Goal: Information Seeking & Learning: Learn about a topic

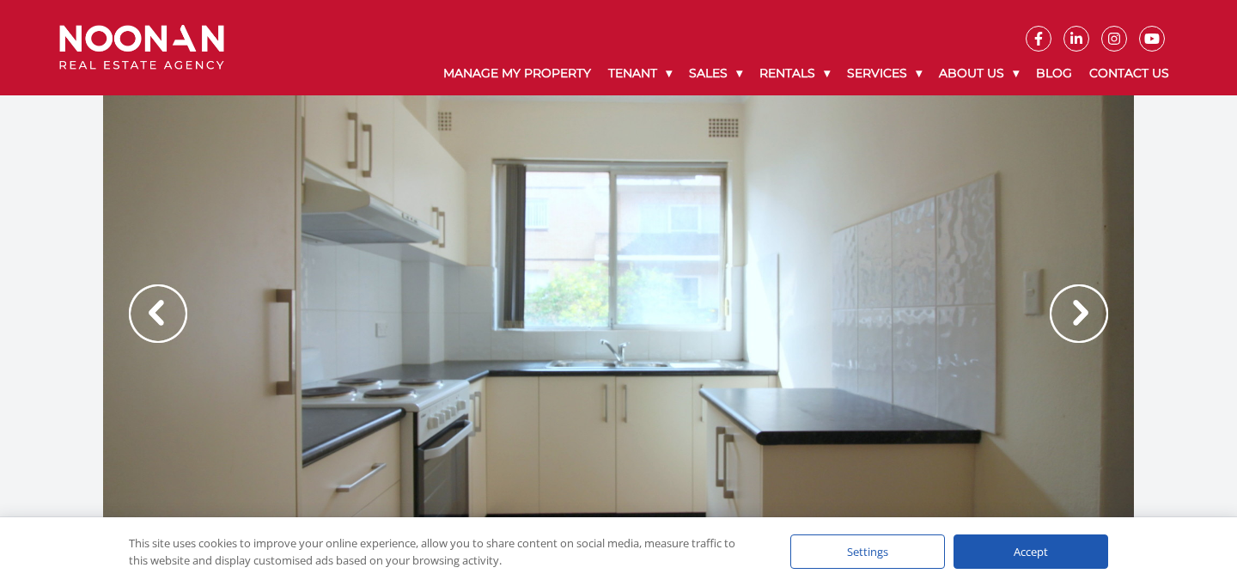
click at [1060, 331] on img at bounding box center [1078, 313] width 58 height 58
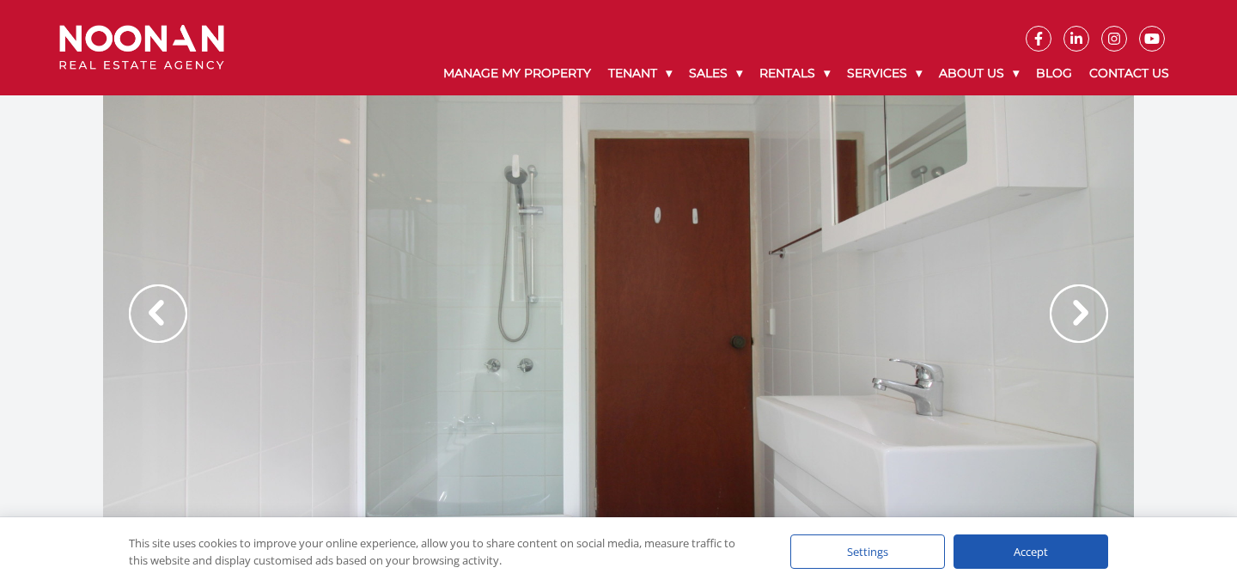
click at [851, 331] on div at bounding box center [618, 331] width 1031 height 472
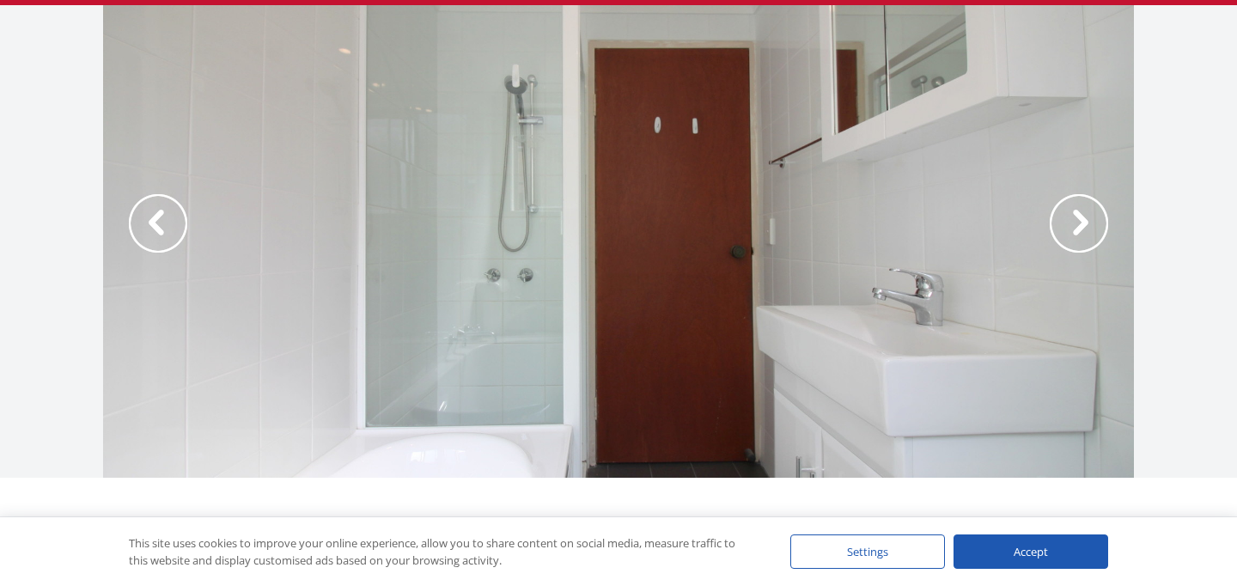
click at [910, 321] on div at bounding box center [618, 241] width 1031 height 472
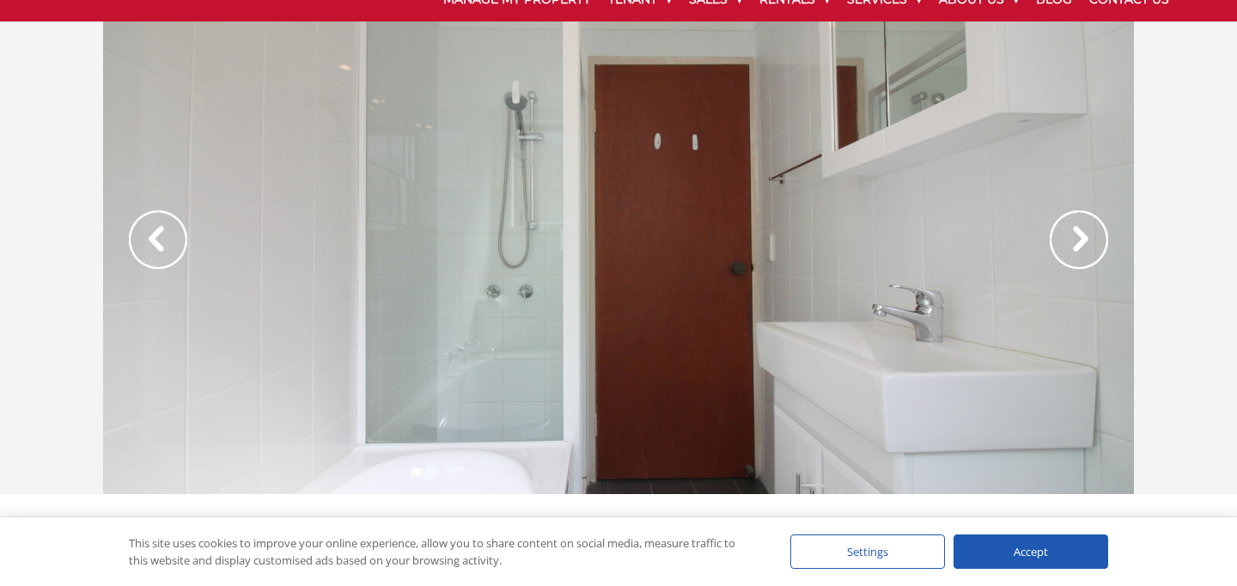
scroll to position [59, 0]
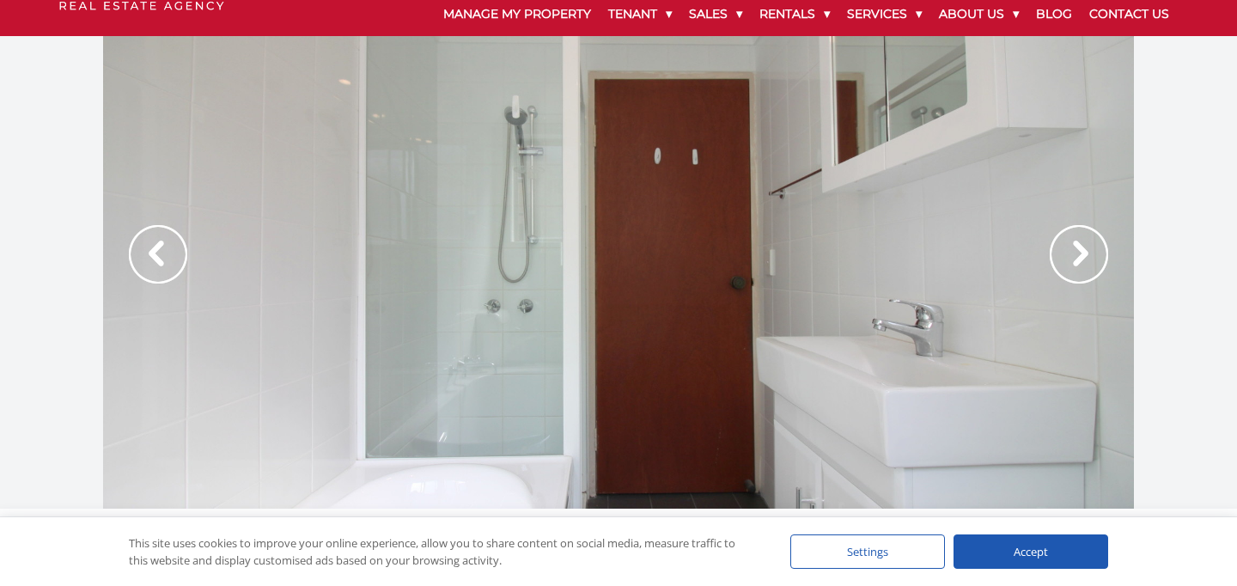
click at [1100, 246] on img at bounding box center [1078, 254] width 58 height 58
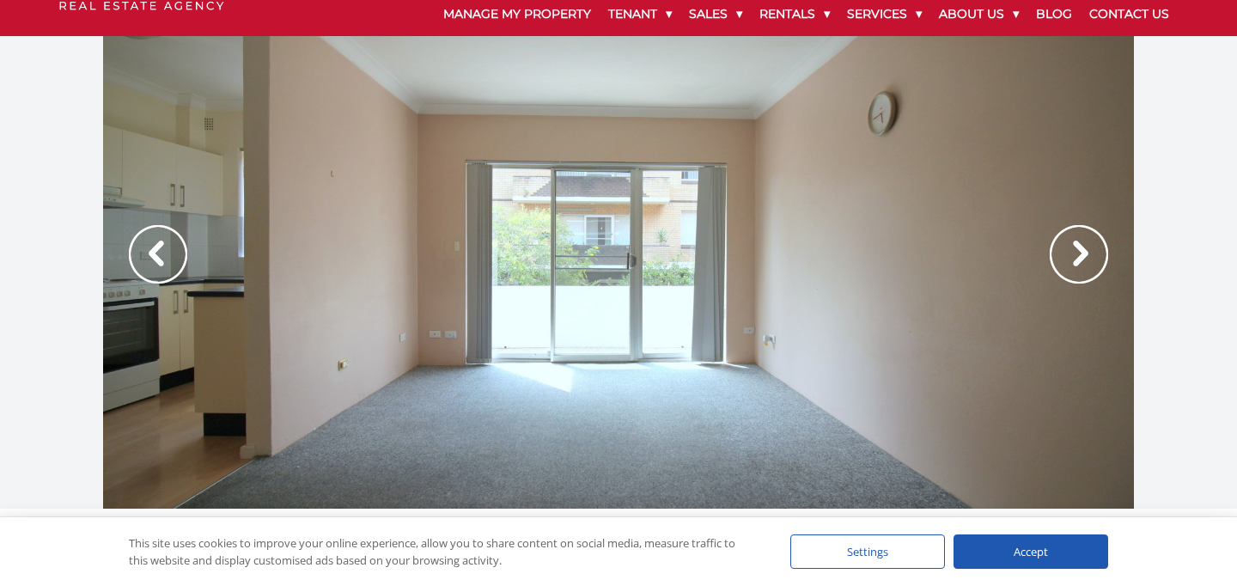
click at [1100, 246] on img at bounding box center [1078, 254] width 58 height 58
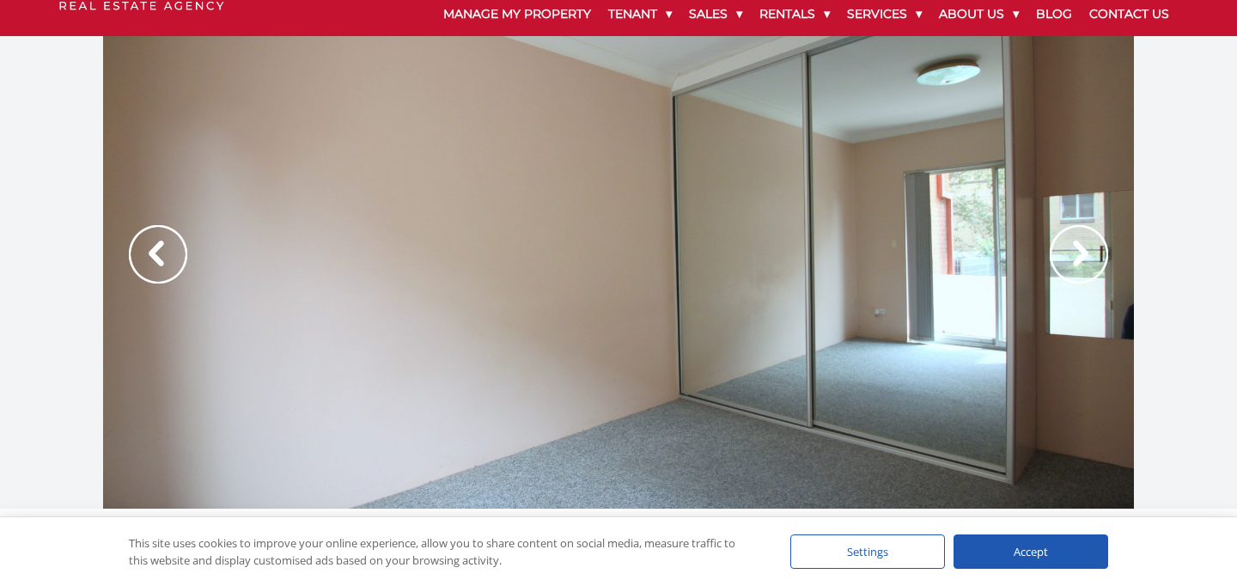
click at [1100, 246] on img at bounding box center [1078, 254] width 58 height 58
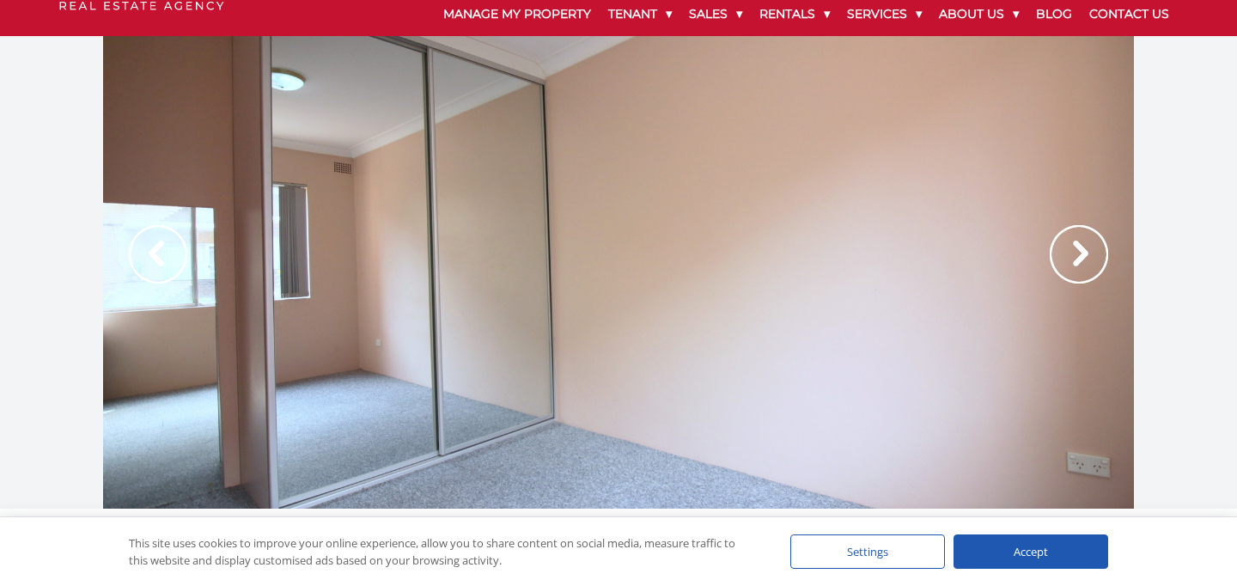
click at [1100, 246] on img at bounding box center [1078, 254] width 58 height 58
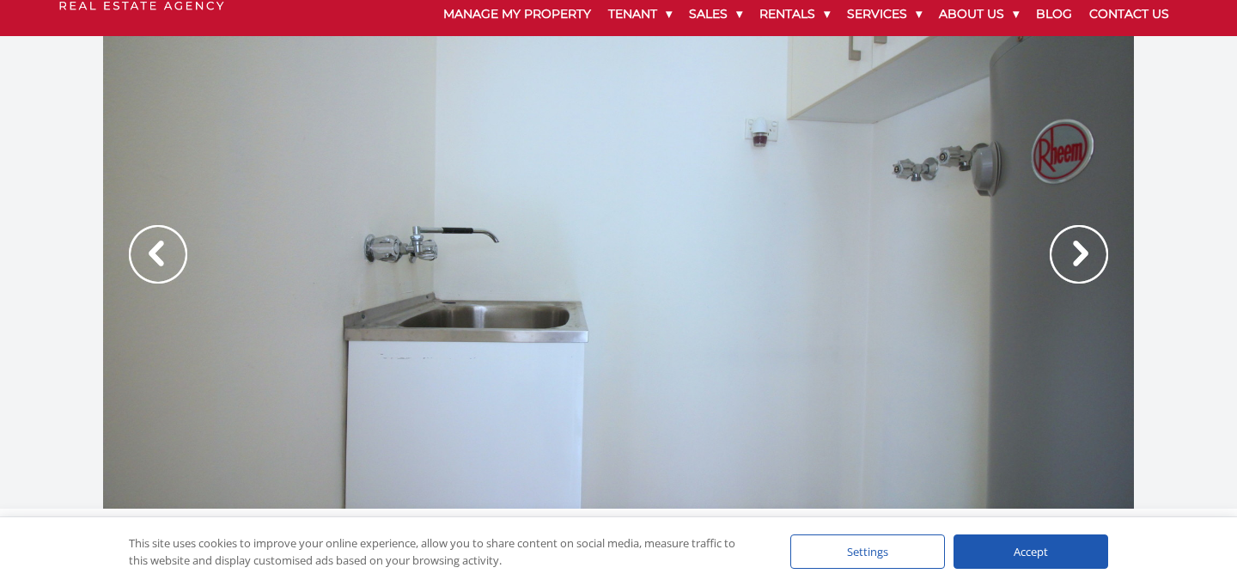
click at [1098, 244] on img at bounding box center [1078, 254] width 58 height 58
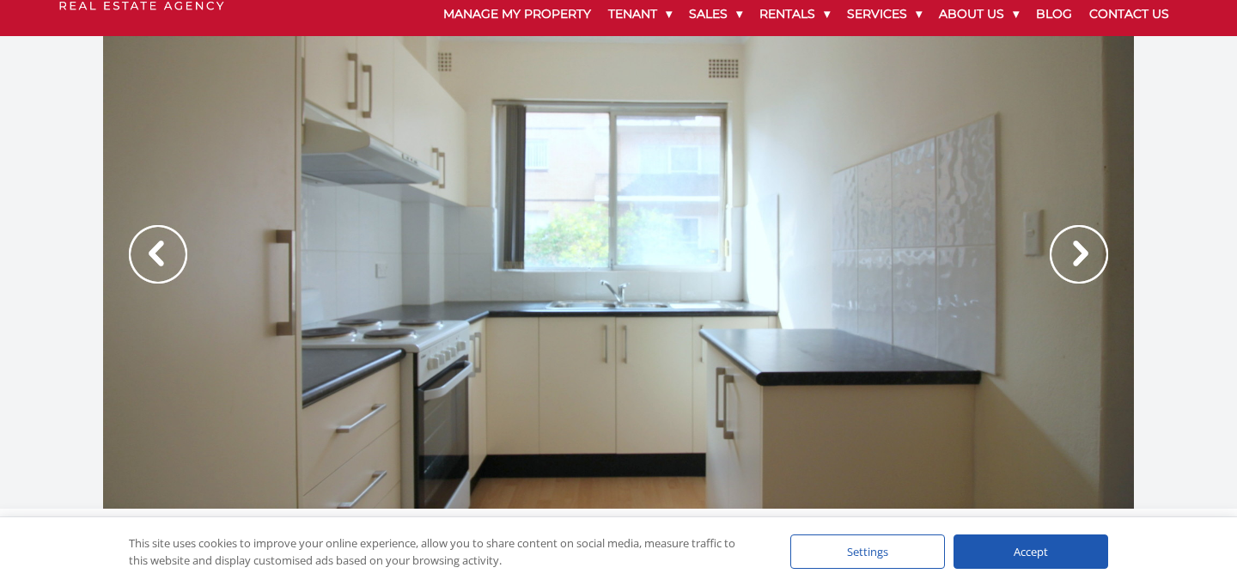
click at [1098, 244] on img at bounding box center [1078, 254] width 58 height 58
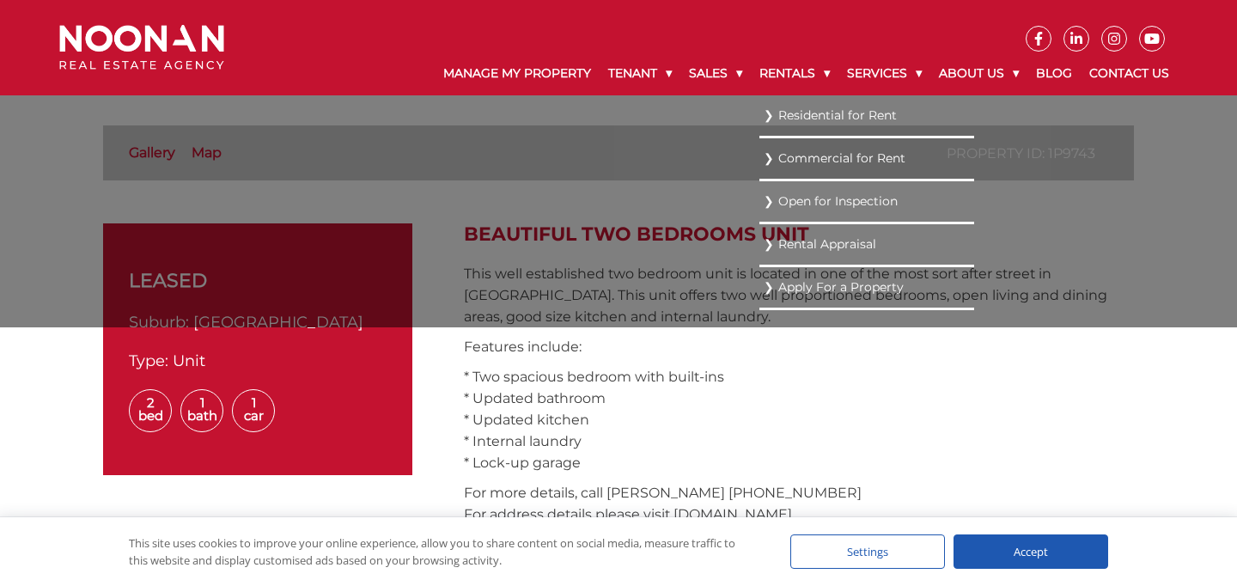
scroll to position [474, 0]
